Goal: Information Seeking & Learning: Learn about a topic

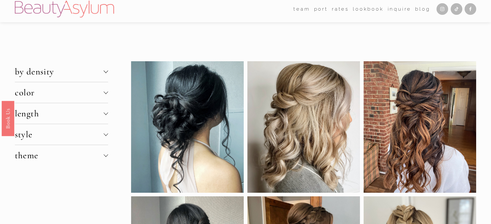
scroll to position [43, 0]
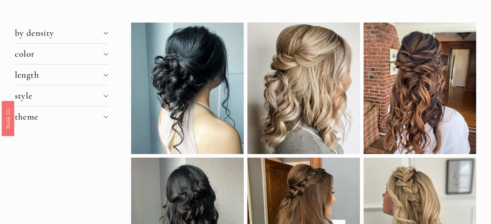
click at [105, 73] on div at bounding box center [106, 74] width 5 height 5
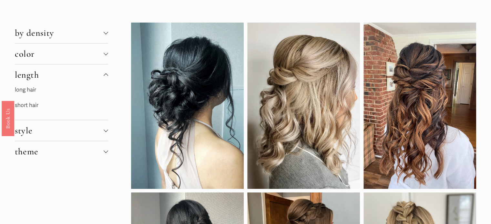
click at [32, 89] on link "long hair" at bounding box center [25, 90] width 21 height 7
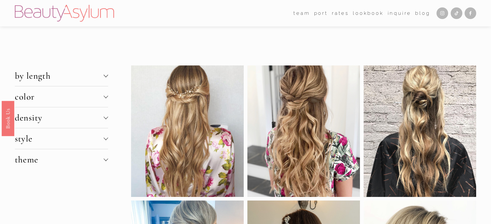
click at [107, 96] on div at bounding box center [106, 96] width 5 height 5
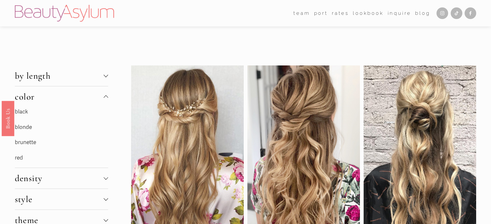
click at [25, 114] on p "black" at bounding box center [61, 112] width 93 height 10
click at [22, 111] on p "black" at bounding box center [61, 112] width 93 height 10
click at [106, 98] on div at bounding box center [106, 98] width 5 height 5
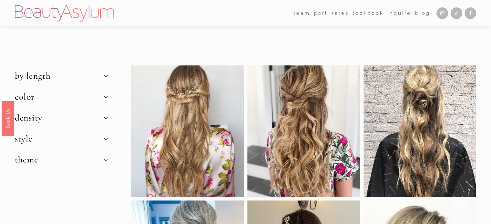
click at [107, 76] on div at bounding box center [106, 75] width 5 height 5
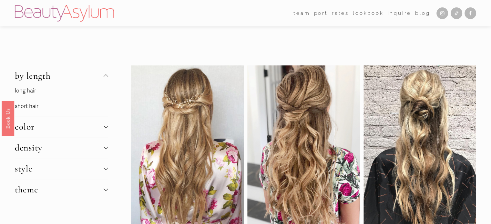
click at [28, 88] on link "long hair" at bounding box center [25, 91] width 21 height 7
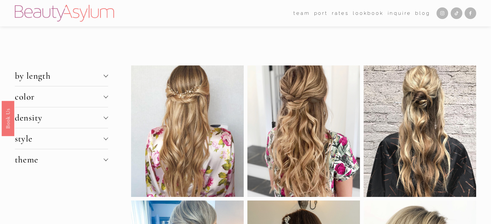
click at [104, 139] on div at bounding box center [106, 138] width 5 height 5
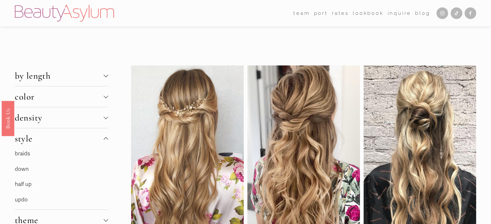
click at [24, 201] on link "updo" at bounding box center [21, 200] width 13 height 7
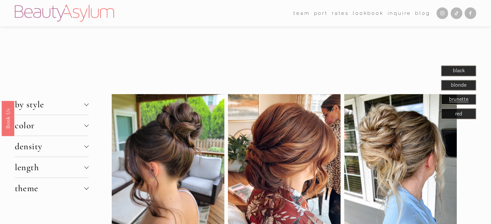
click at [85, 125] on div at bounding box center [86, 125] width 5 height 5
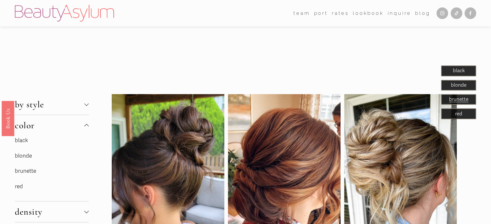
click at [26, 142] on link "black" at bounding box center [21, 140] width 13 height 7
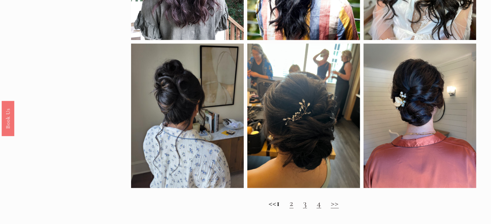
scroll to position [460, 0]
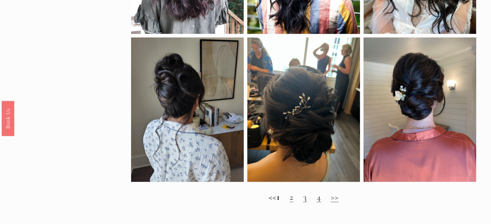
click at [337, 203] on h2 "<< 1 2 3 4 >>" at bounding box center [304, 197] width 346 height 11
click at [307, 203] on link "3" at bounding box center [305, 197] width 4 height 11
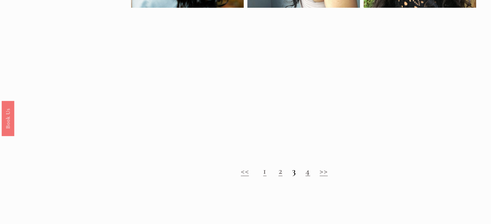
scroll to position [492, 0]
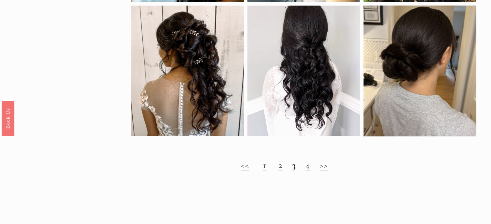
click at [309, 171] on link "4" at bounding box center [308, 165] width 5 height 11
